Goal: Task Accomplishment & Management: Use online tool/utility

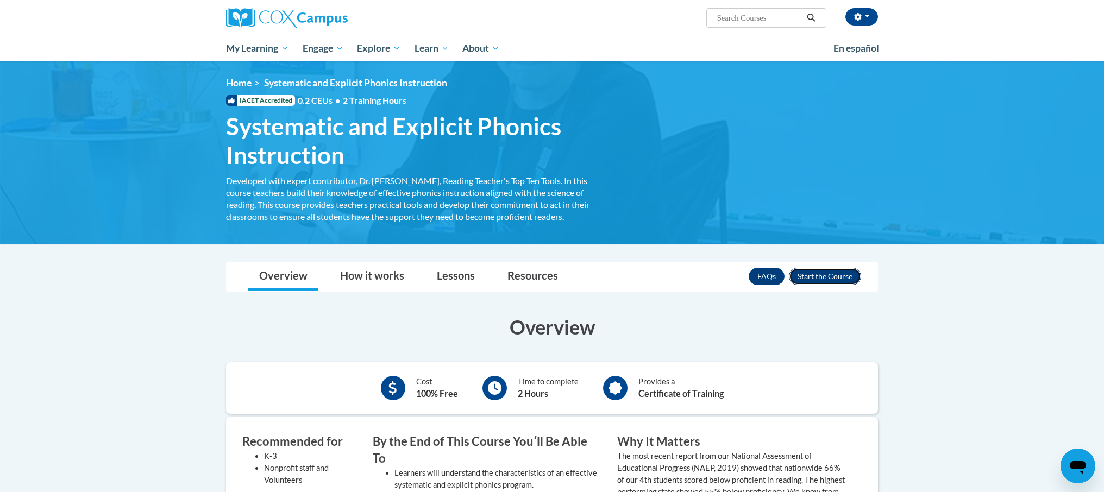
click at [813, 276] on button "Enroll" at bounding box center [825, 276] width 72 height 17
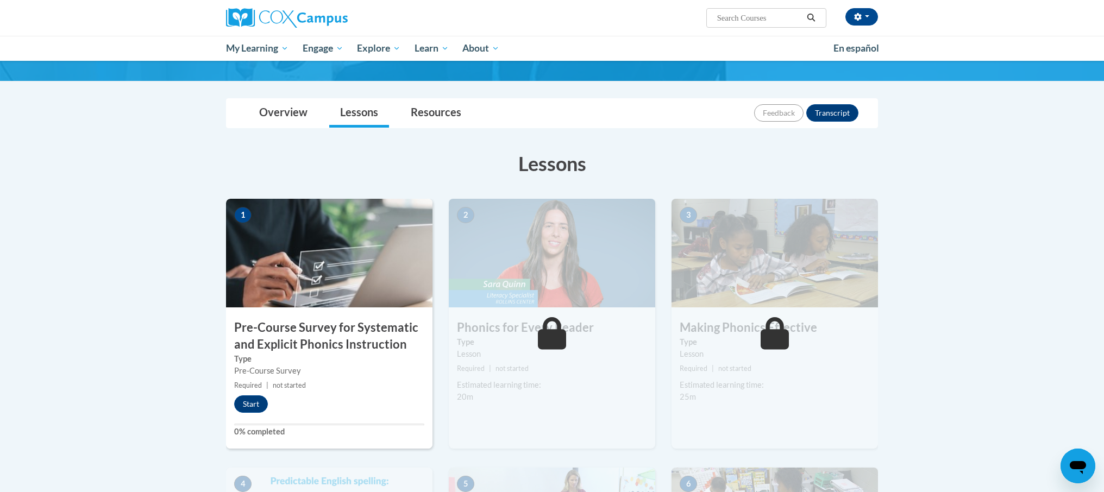
scroll to position [92, 0]
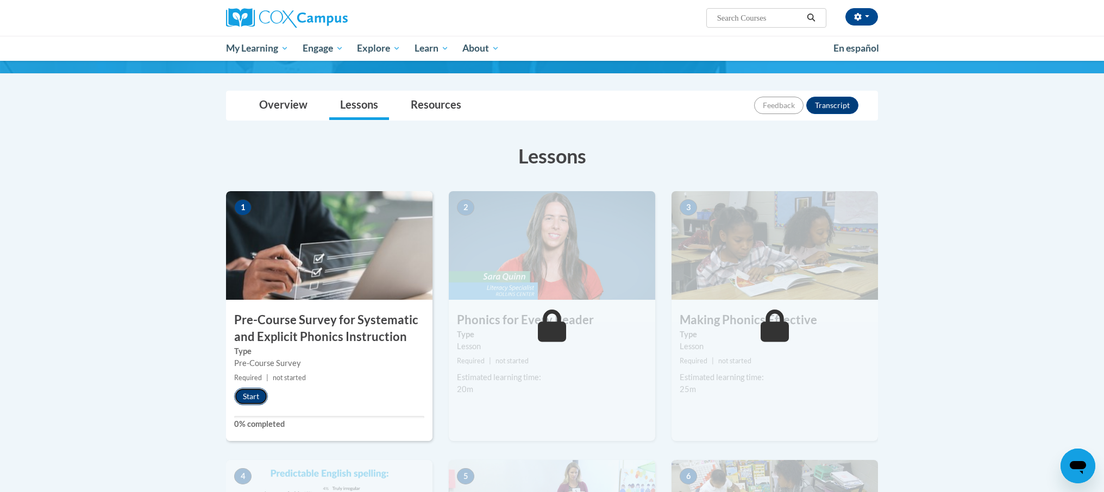
click at [253, 399] on button "Start" at bounding box center [251, 396] width 34 height 17
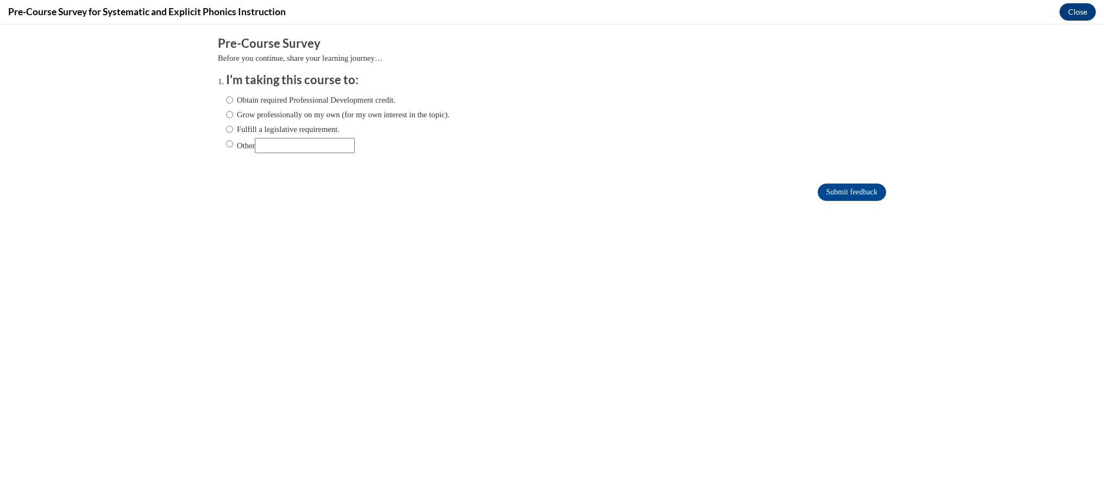
scroll to position [0, 0]
click at [247, 93] on div "Obtain required Professional Development credit. Grow professionally on my own …" at bounding box center [338, 124] width 224 height 70
click at [243, 98] on label "Obtain required Professional Development credit." at bounding box center [311, 100] width 170 height 12
click at [233, 98] on input "Obtain required Professional Development credit." at bounding box center [229, 100] width 7 height 12
radio input "true"
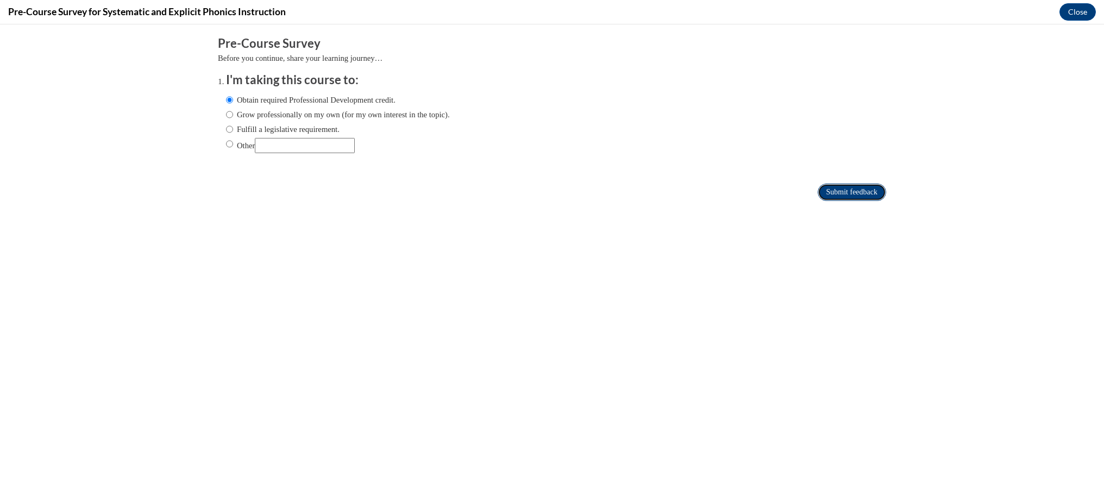
click at [870, 195] on input "Submit feedback" at bounding box center [852, 192] width 68 height 17
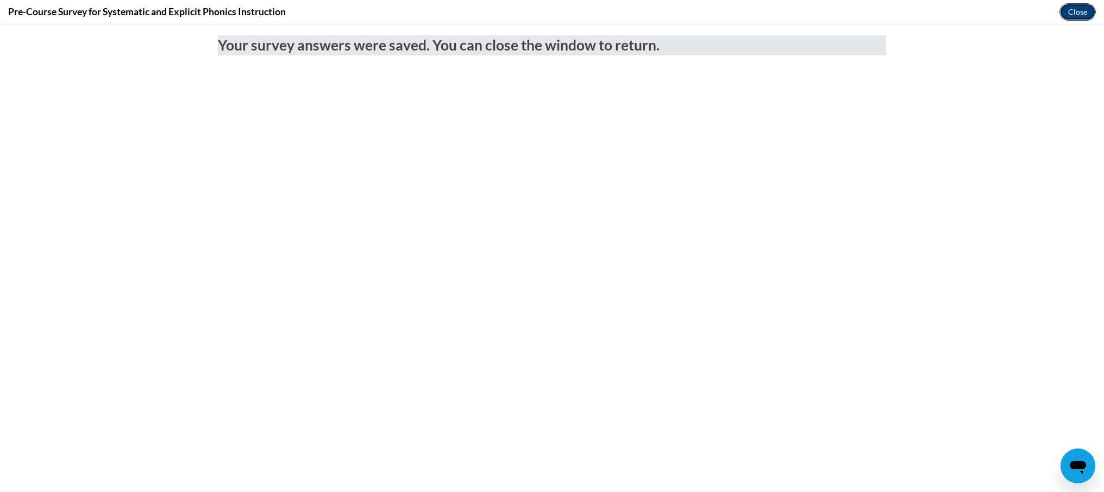
click at [1078, 16] on button "Close" at bounding box center [1077, 11] width 36 height 17
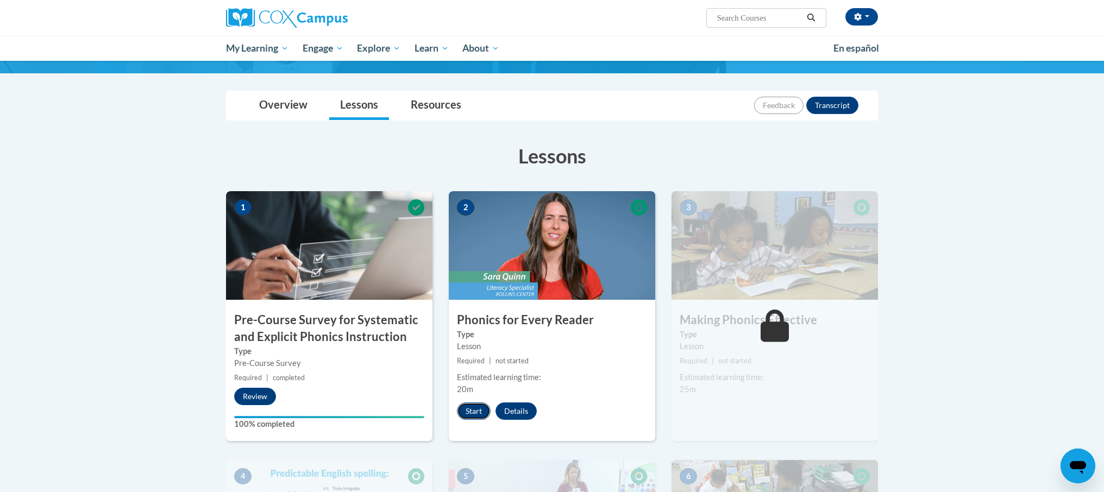
click at [467, 407] on button "Start" at bounding box center [474, 411] width 34 height 17
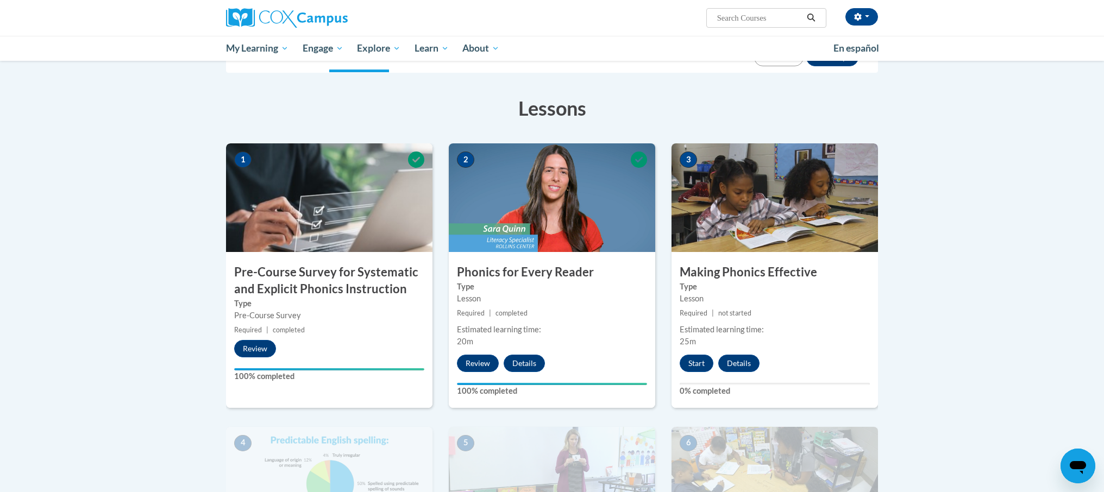
scroll to position [142, 0]
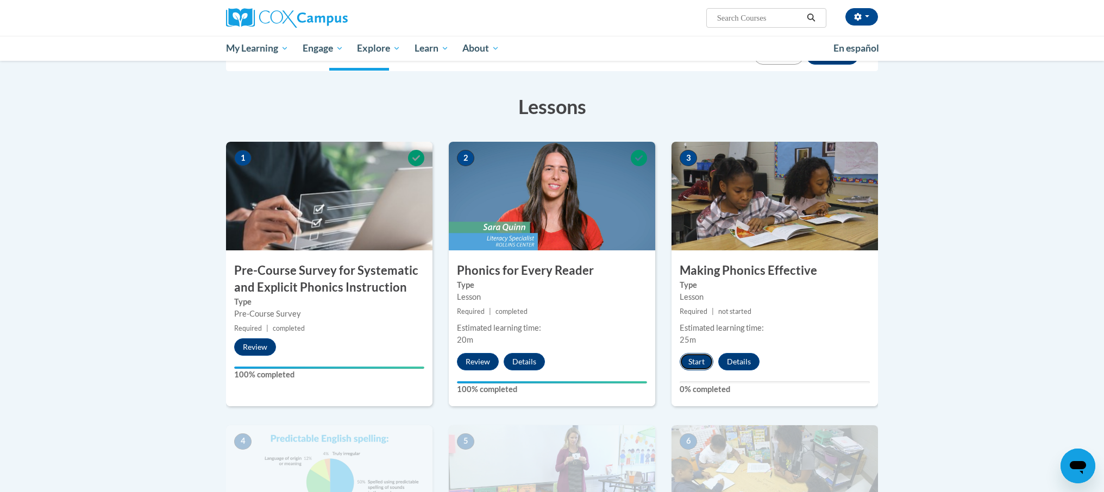
click at [698, 366] on button "Start" at bounding box center [697, 361] width 34 height 17
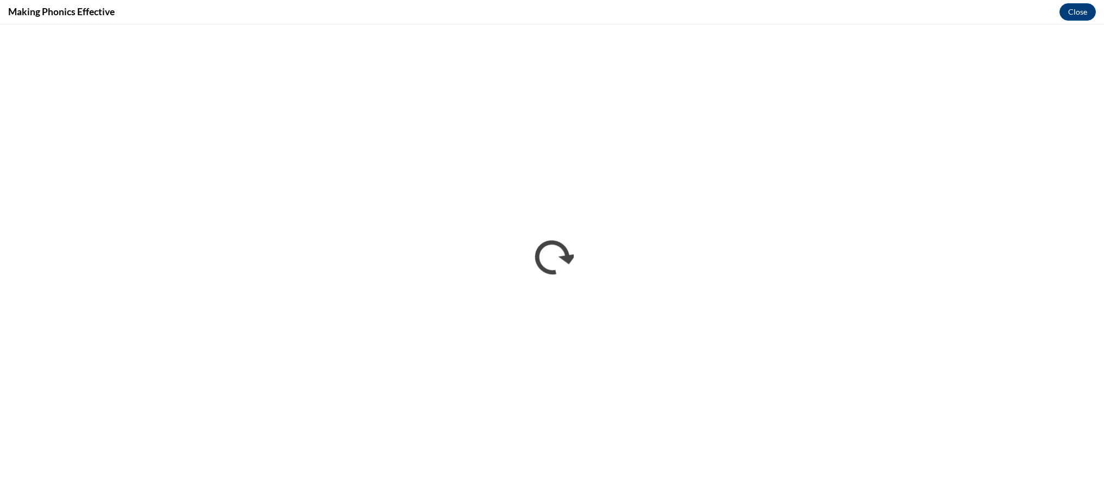
scroll to position [0, 0]
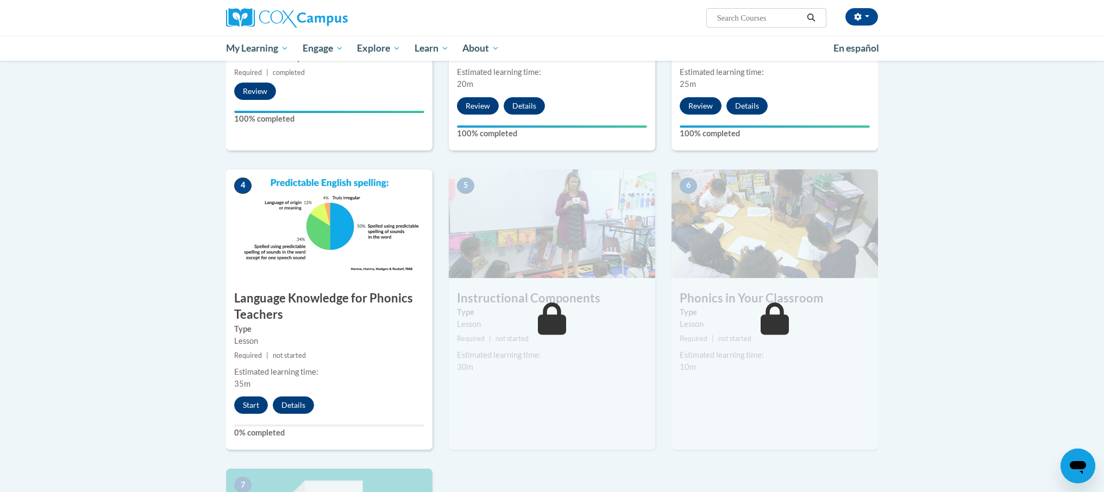
scroll to position [421, 0]
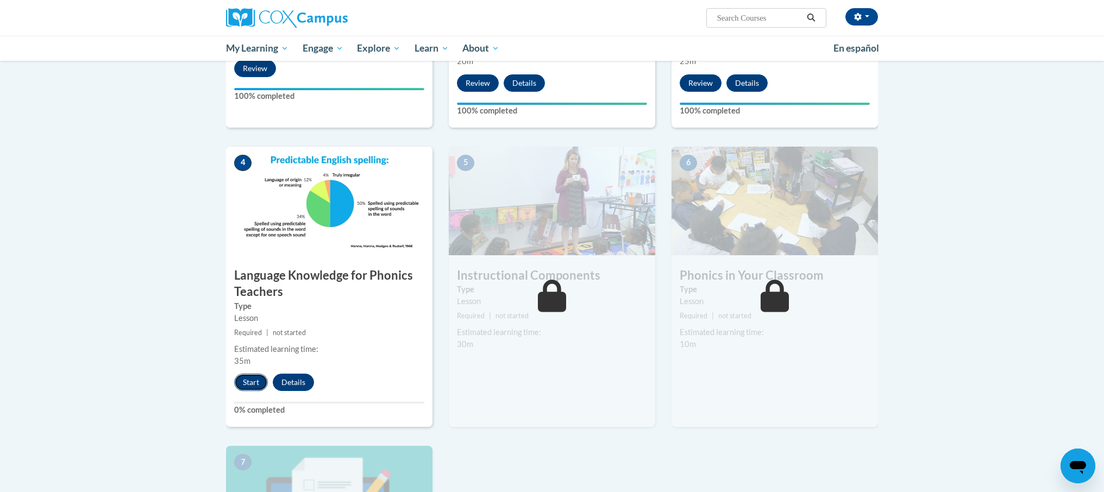
click at [242, 384] on button "Start" at bounding box center [251, 382] width 34 height 17
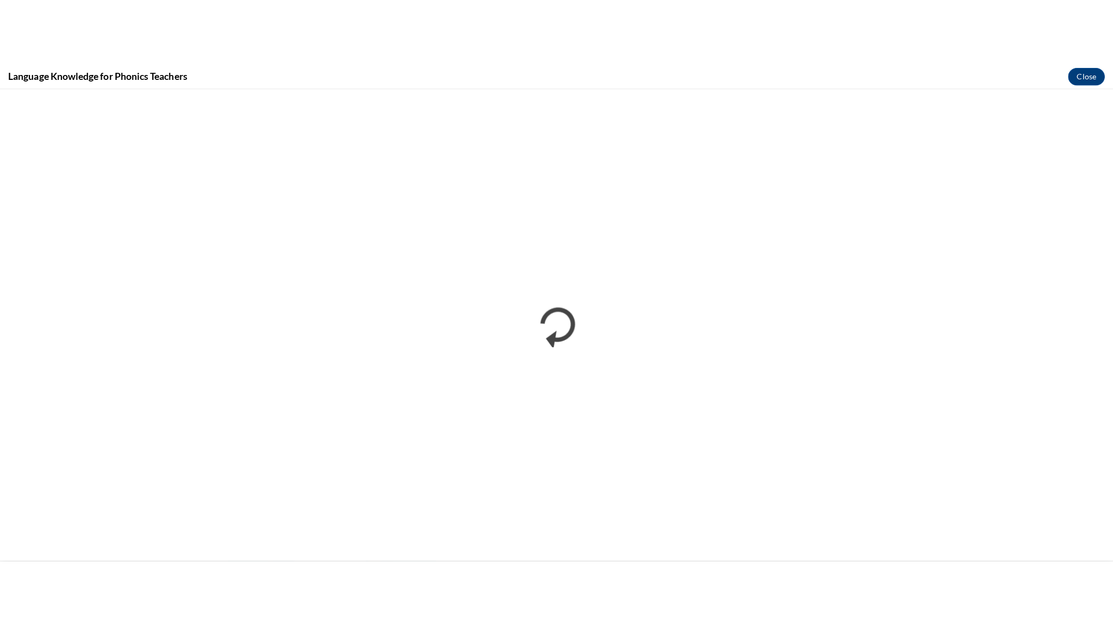
scroll to position [0, 0]
